Goal: Information Seeking & Learning: Learn about a topic

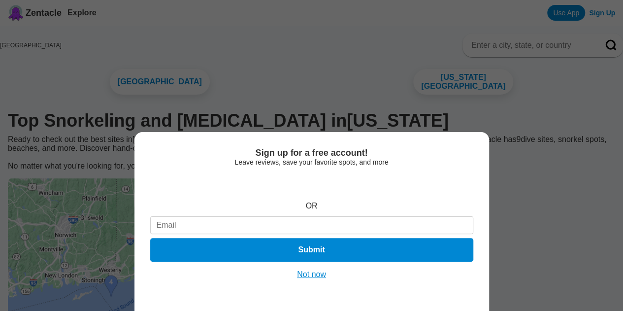
scroll to position [63, 0]
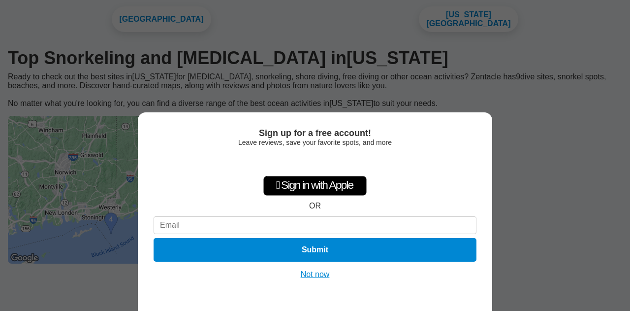
click at [316, 275] on button "Not now" at bounding box center [315, 274] width 35 height 10
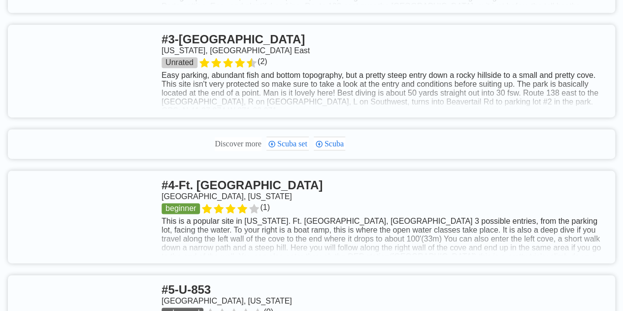
scroll to position [540, 0]
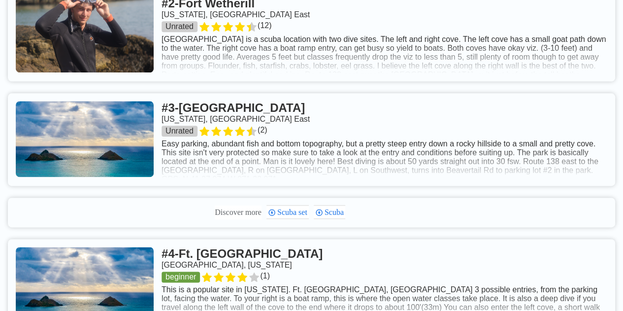
click at [401, 177] on link at bounding box center [311, 139] width 607 height 93
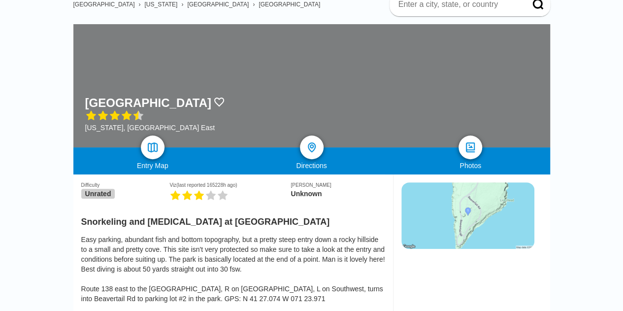
scroll to position [140, 0]
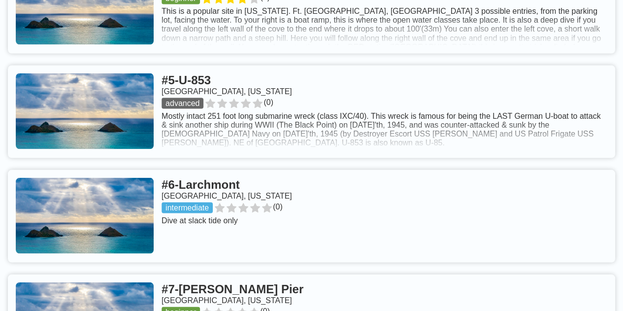
scroll to position [897, 0]
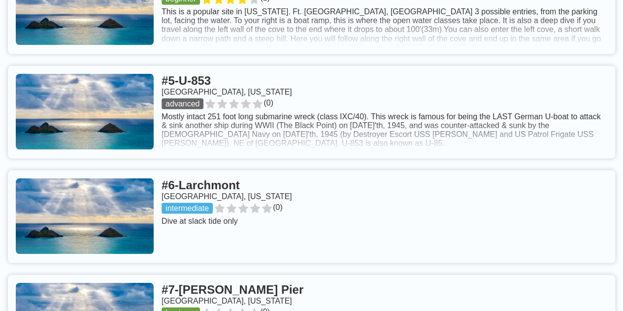
click at [290, 154] on link at bounding box center [311, 111] width 607 height 93
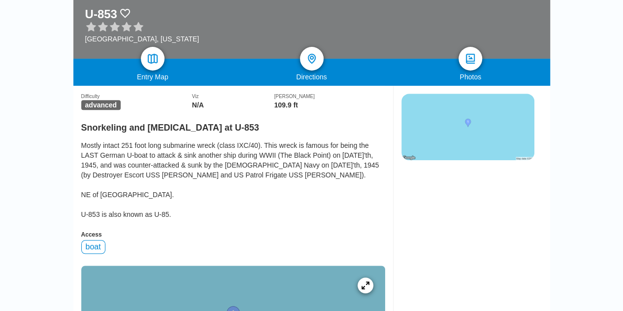
scroll to position [174, 0]
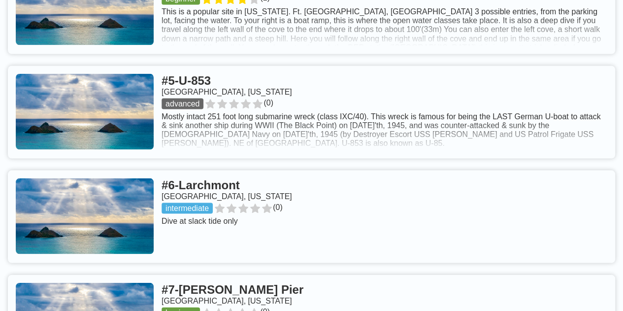
scroll to position [818, 0]
click at [355, 233] on link at bounding box center [311, 216] width 607 height 93
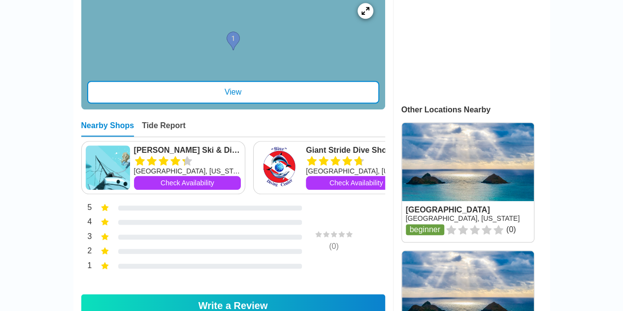
scroll to position [319, 0]
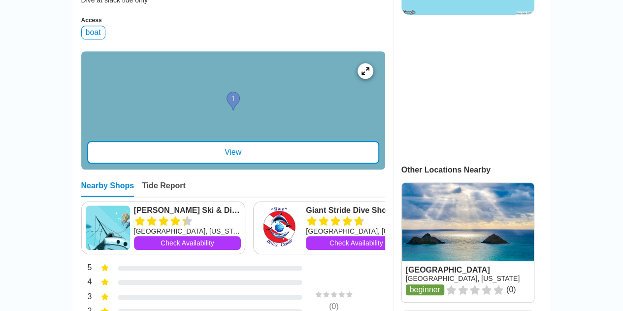
click at [223, 163] on div "View" at bounding box center [233, 152] width 292 height 23
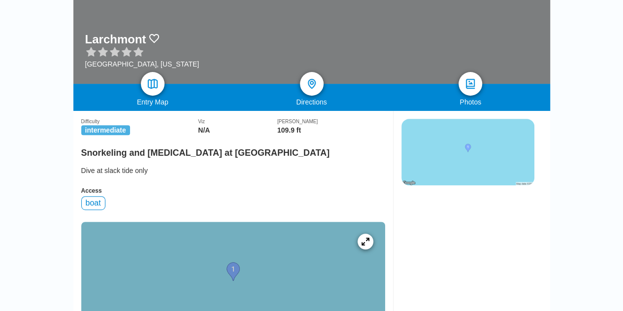
scroll to position [0, 0]
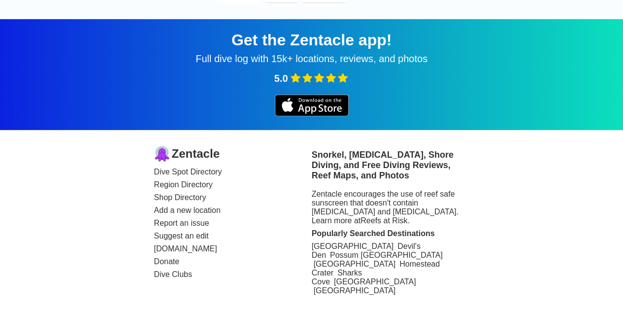
scroll to position [1242, 0]
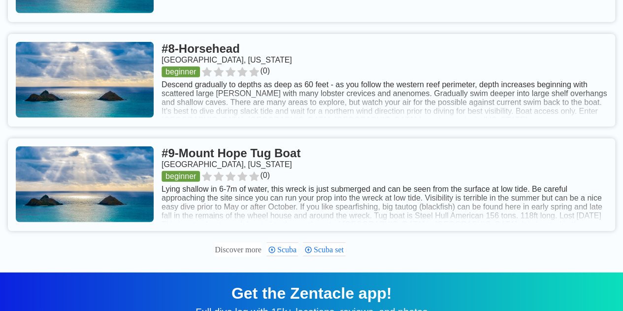
click at [237, 64] on link at bounding box center [311, 80] width 607 height 93
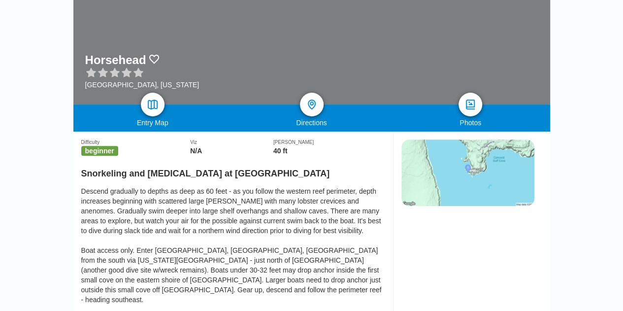
scroll to position [125, 0]
